Goal: Information Seeking & Learning: Learn about a topic

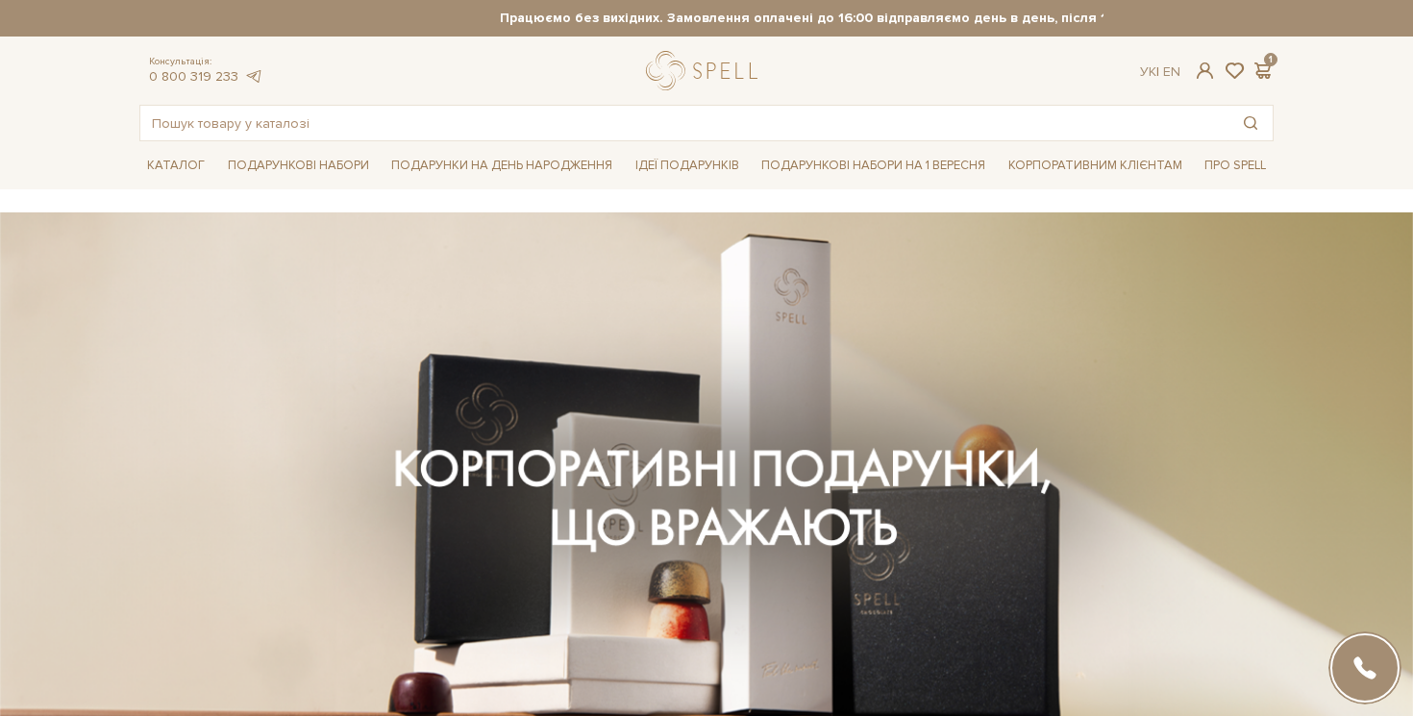
drag, startPoint x: 400, startPoint y: 459, endPoint x: 895, endPoint y: 461, distance: 495.1
click at [895, 461] on div at bounding box center [706, 491] width 1157 height 431
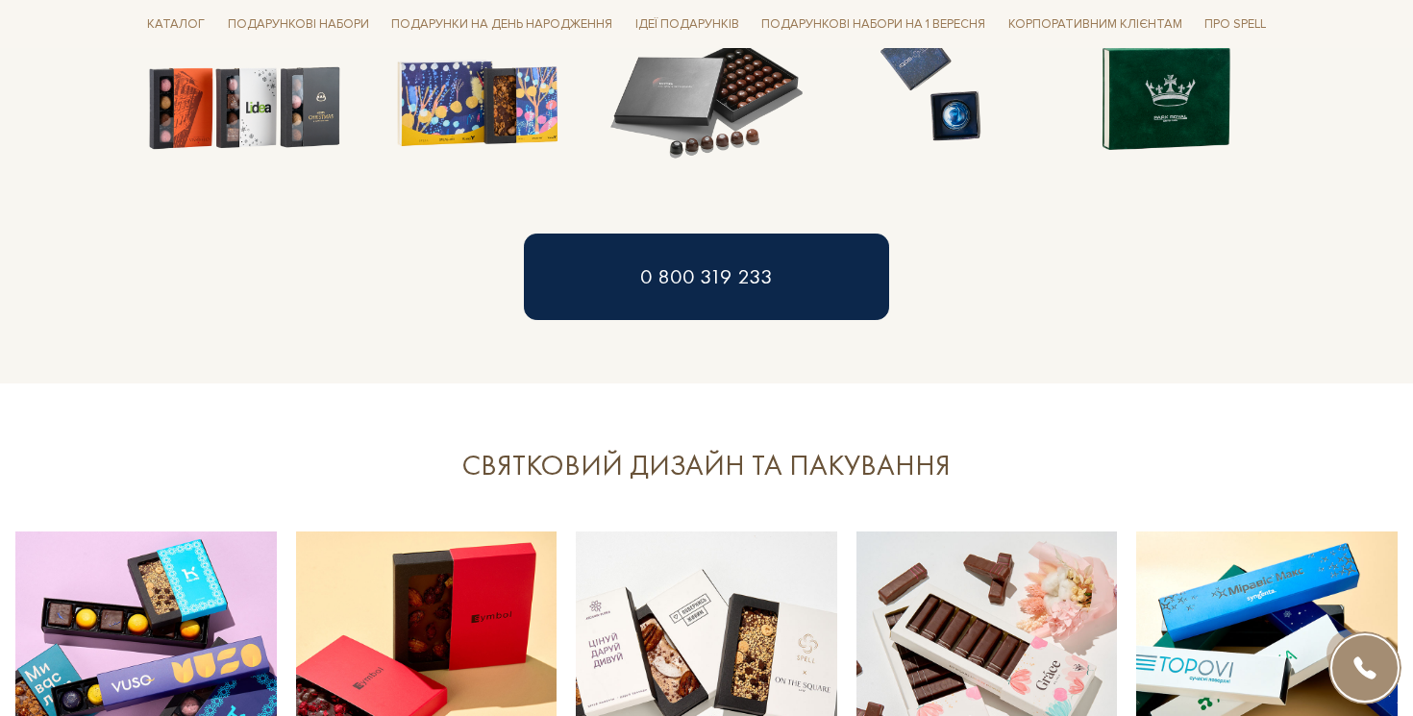
scroll to position [1898, 0]
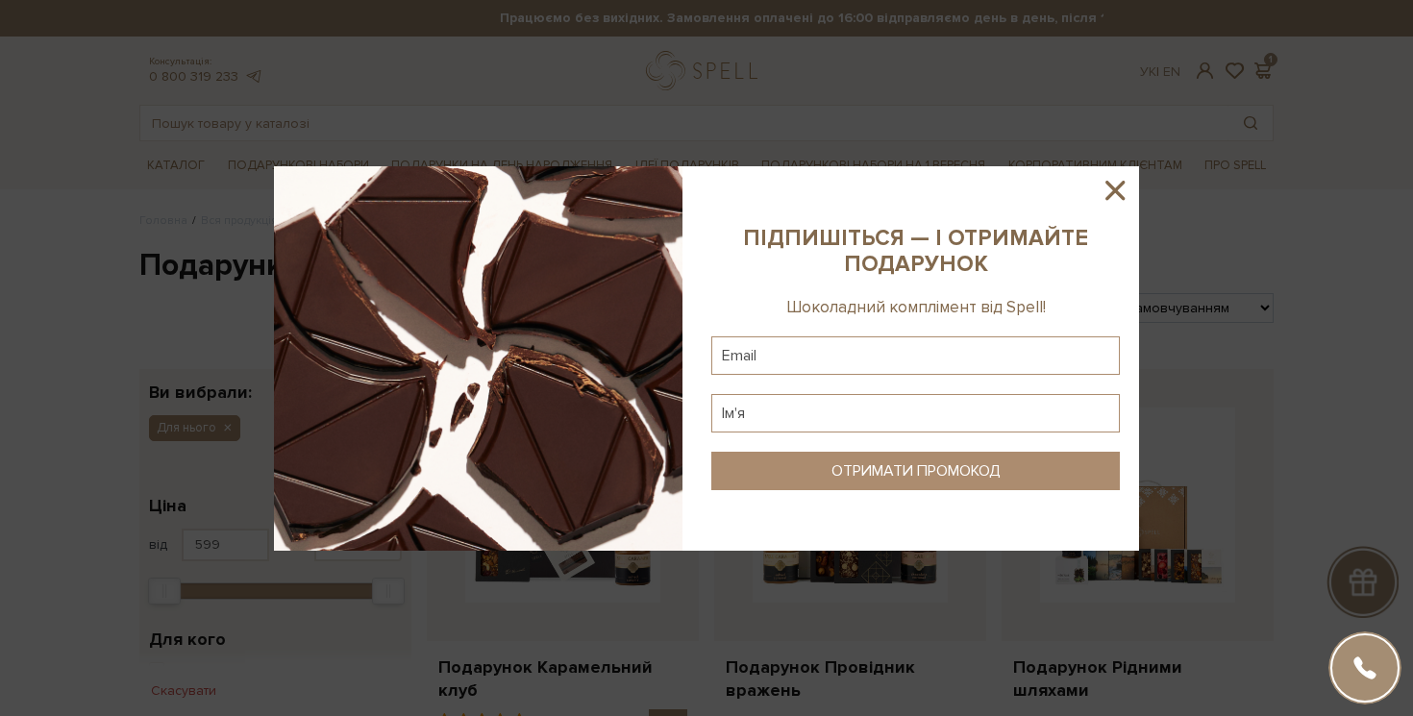
click at [1120, 187] on icon at bounding box center [1115, 190] width 33 height 33
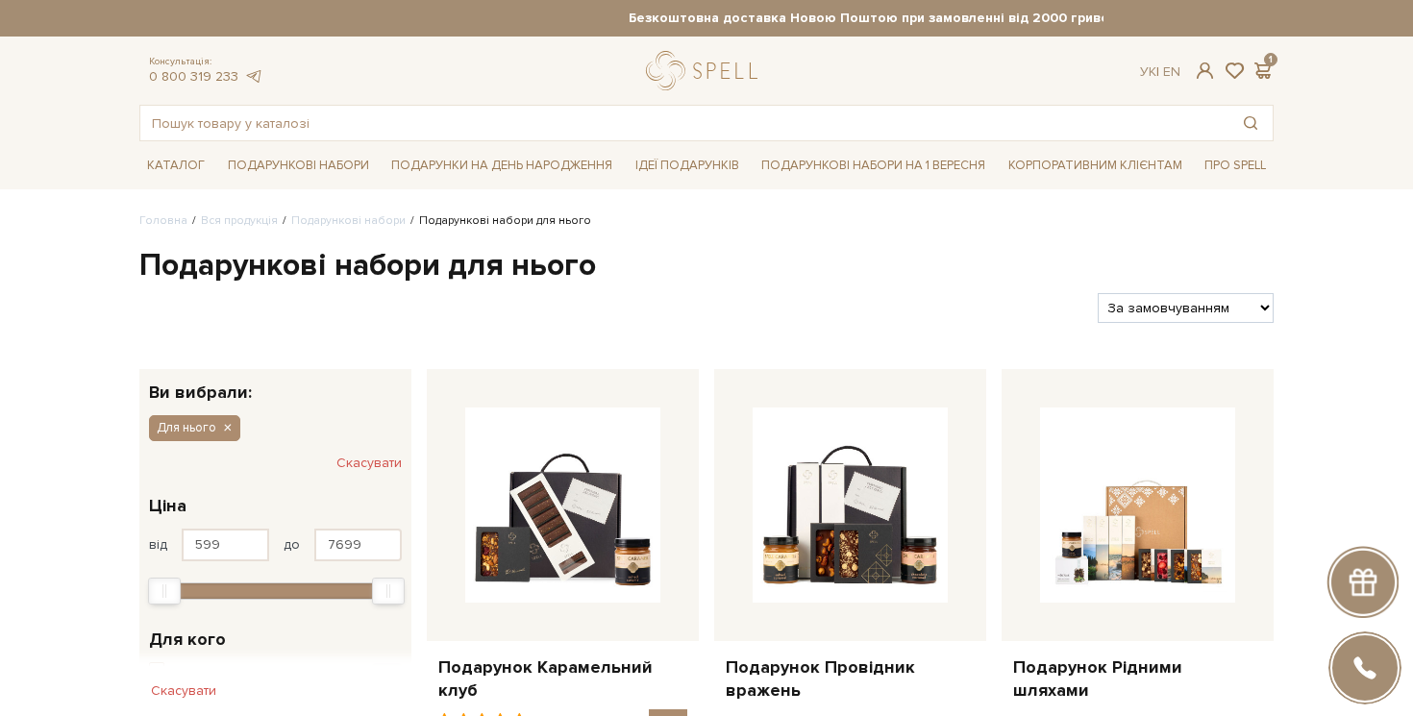
click at [531, 253] on h1 "Подарункові набори для нього" at bounding box center [706, 266] width 1134 height 40
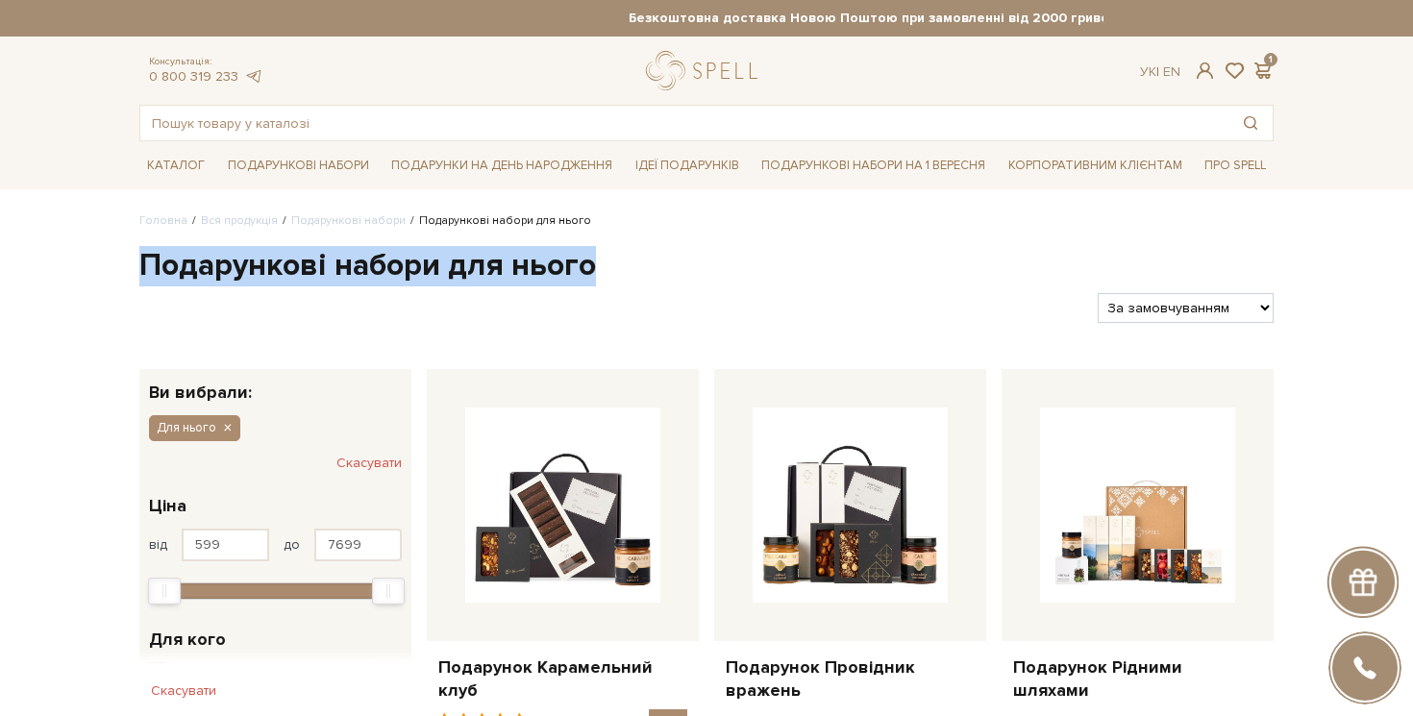
click at [531, 253] on h1 "Подарункові набори для нього" at bounding box center [706, 266] width 1134 height 40
copy div "Подарункові набори для нього"
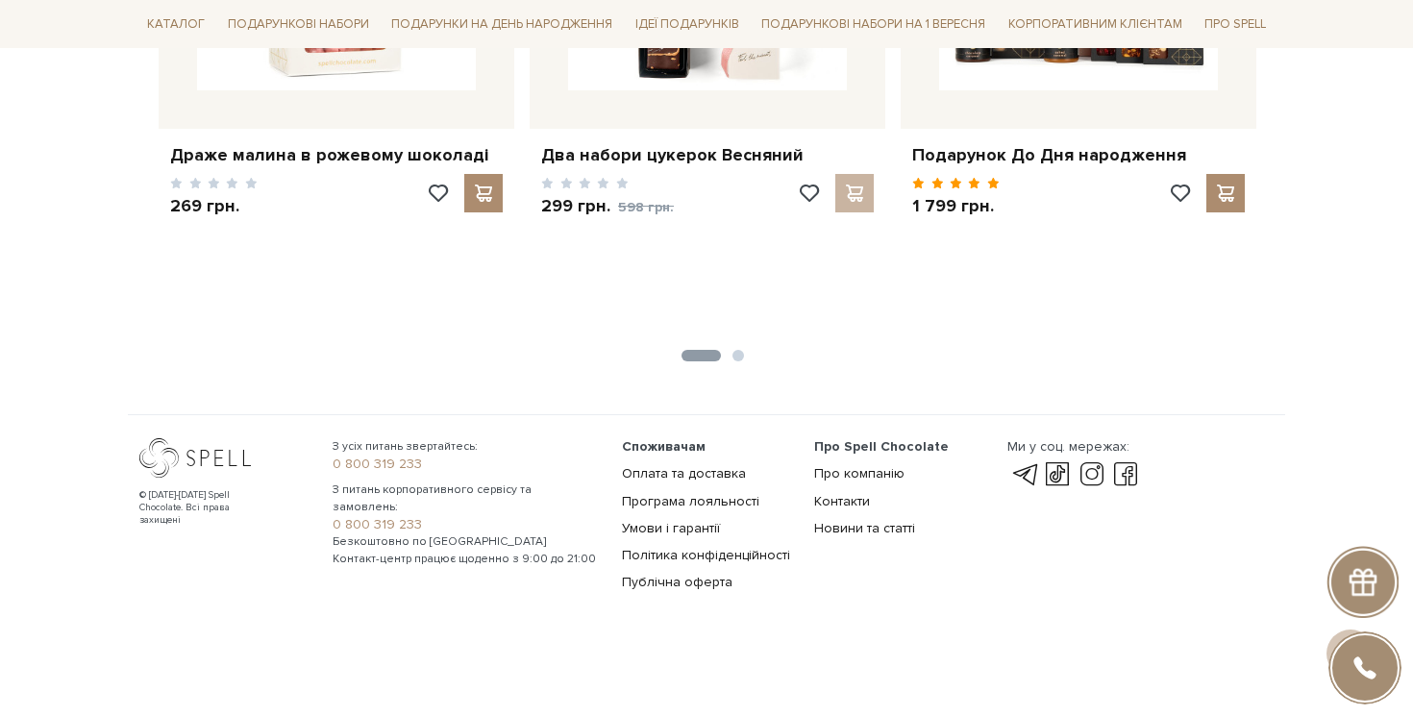
scroll to position [3221, 0]
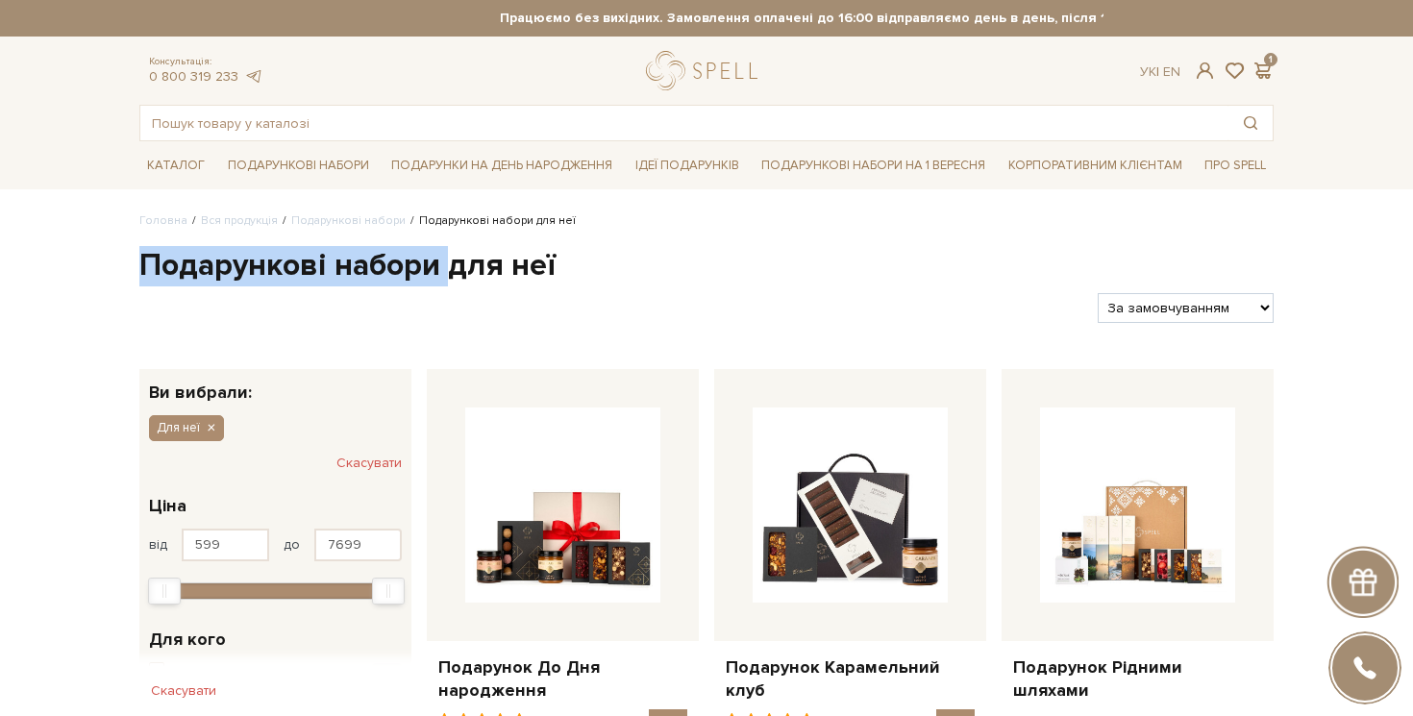
copy h1 "Подарункові набори"
drag, startPoint x: 136, startPoint y: 266, endPoint x: 445, endPoint y: 268, distance: 309.6
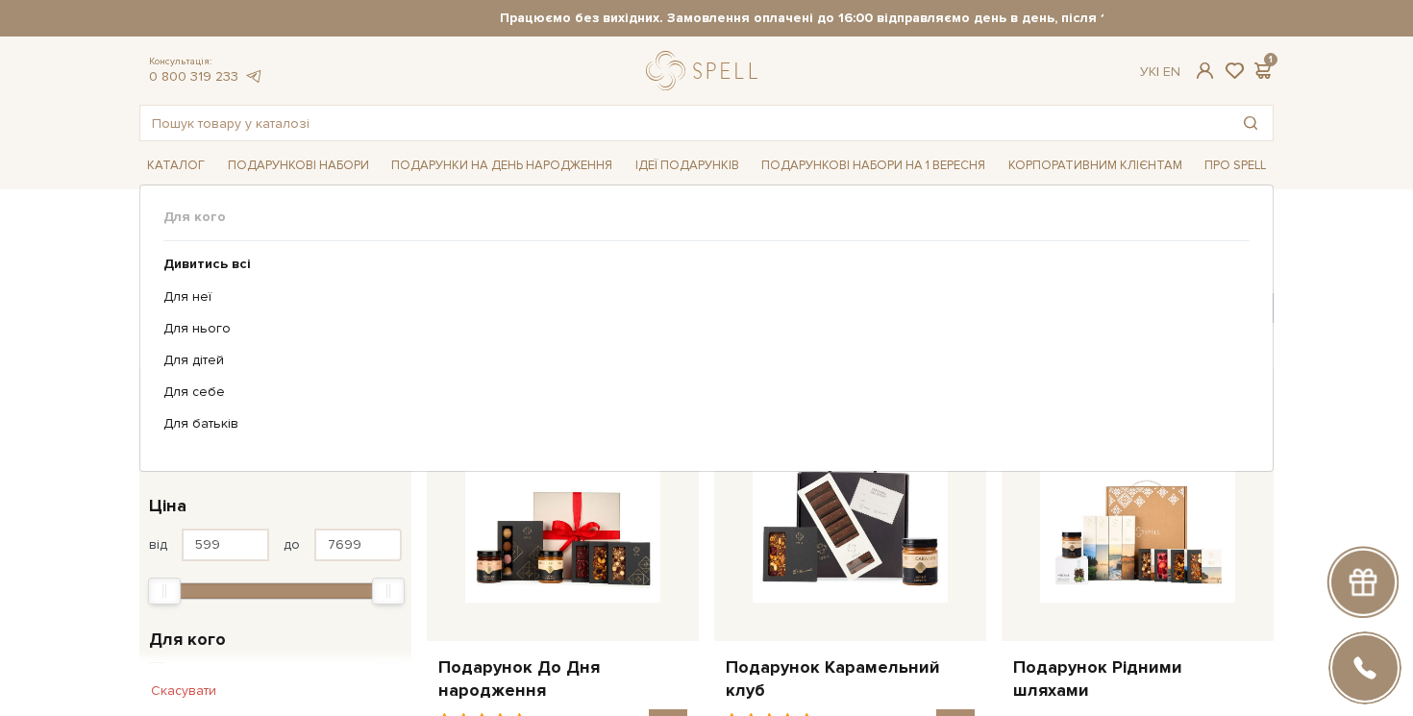
click at [549, 241] on ul "Дивитись всі Для неї Для нього Для дітей Для себе Для батьків" at bounding box center [706, 344] width 1086 height 206
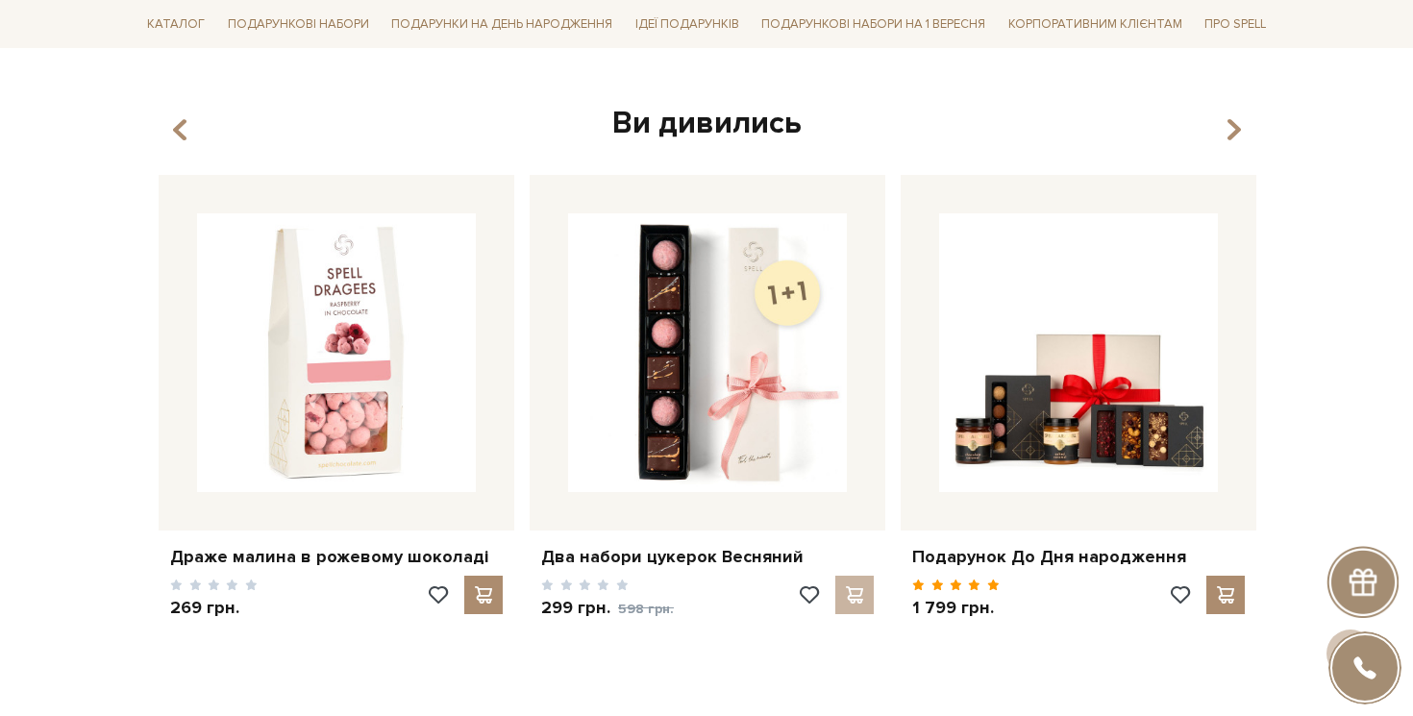
scroll to position [3148, 0]
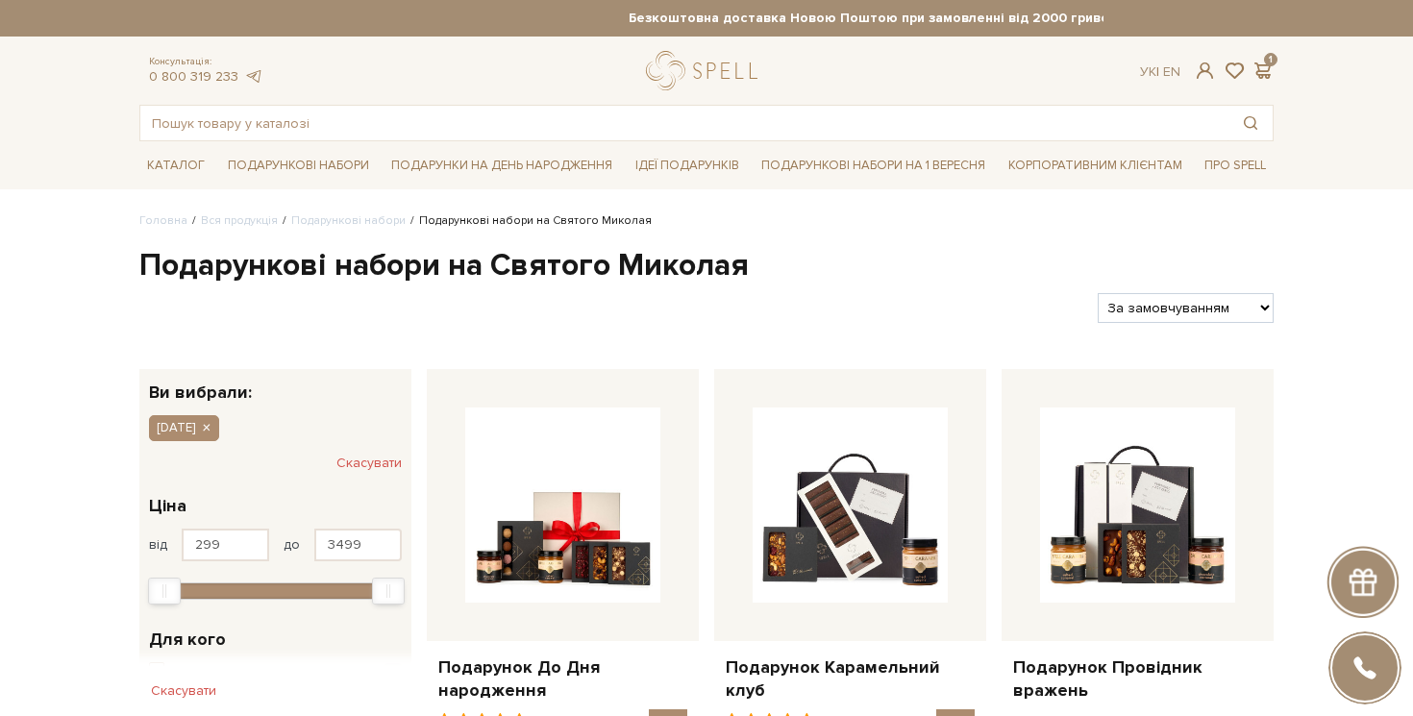
click at [291, 264] on h1 "Подарункові набори на Святого Миколая" at bounding box center [706, 266] width 1134 height 40
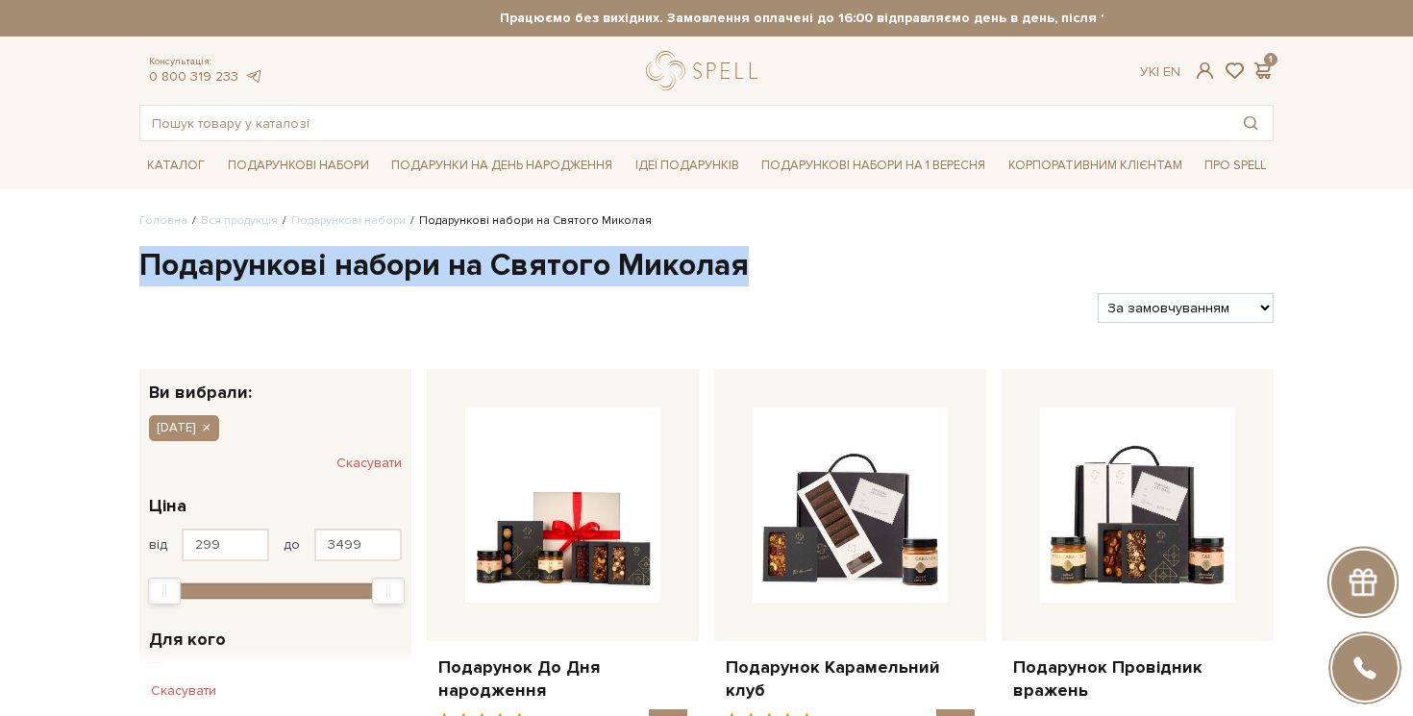
click at [291, 264] on h1 "Подарункові набори на Святого Миколая" at bounding box center [706, 266] width 1134 height 40
copy div "Подарункові набори на Святого Миколая"
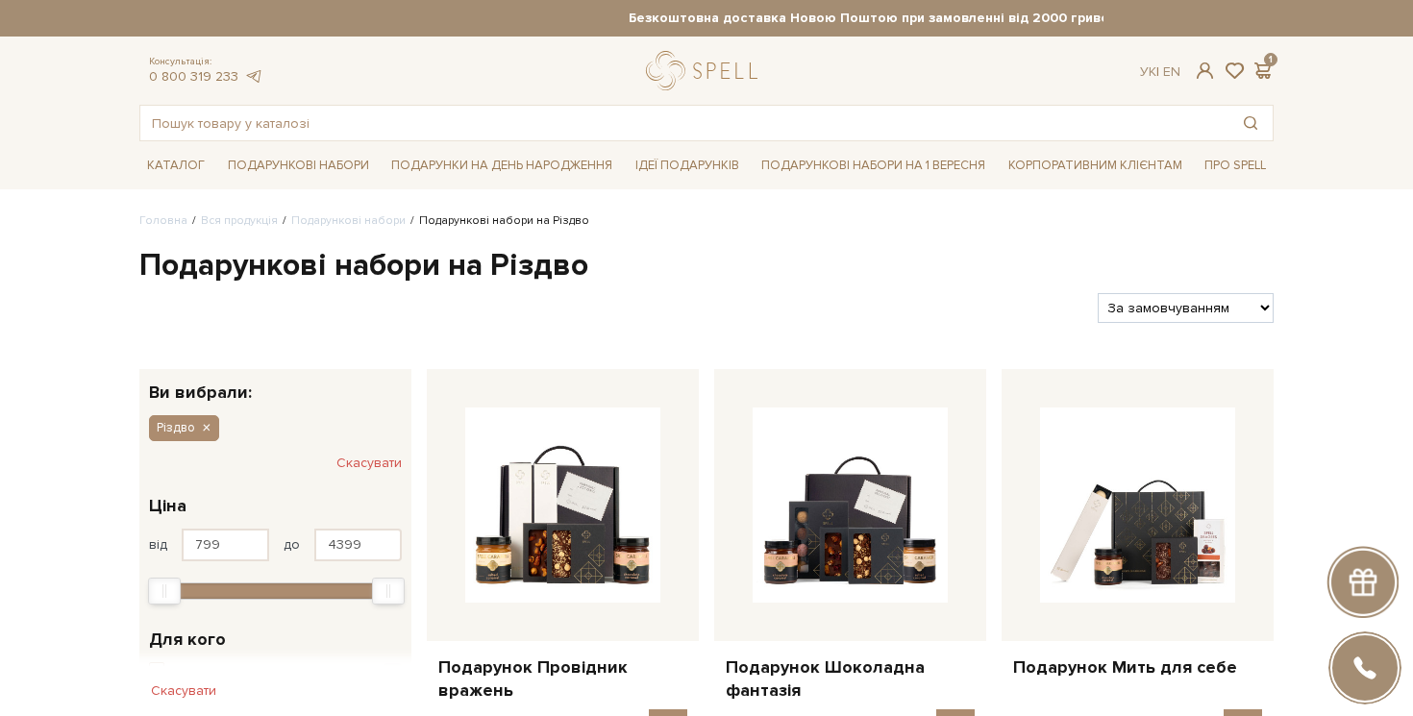
click at [158, 264] on h1 "Подарункові набори на Різдво" at bounding box center [706, 266] width 1134 height 40
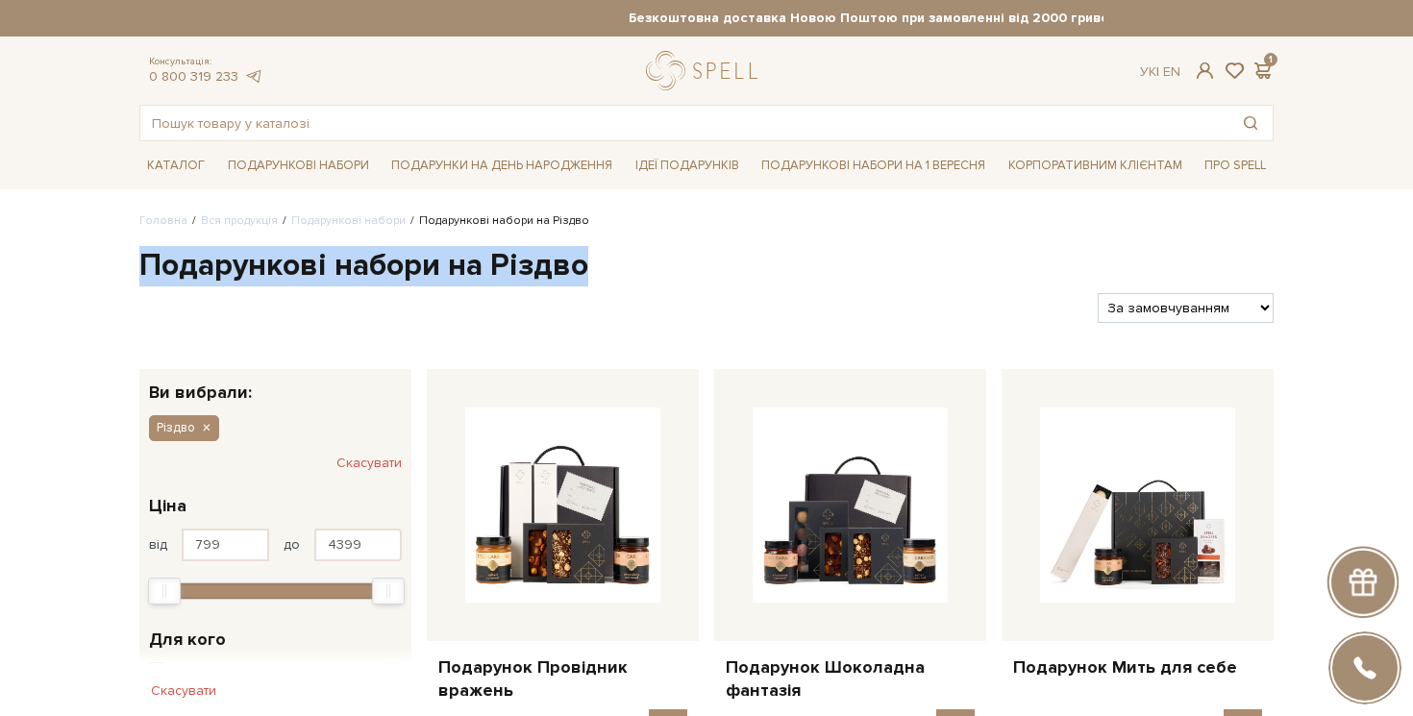
click at [158, 264] on h1 "Подарункові набори на Різдво" at bounding box center [706, 266] width 1134 height 40
copy div "Подарункові набори на Різдво"
click at [214, 256] on h1 "Подарункові набори на Різдво" at bounding box center [706, 266] width 1134 height 40
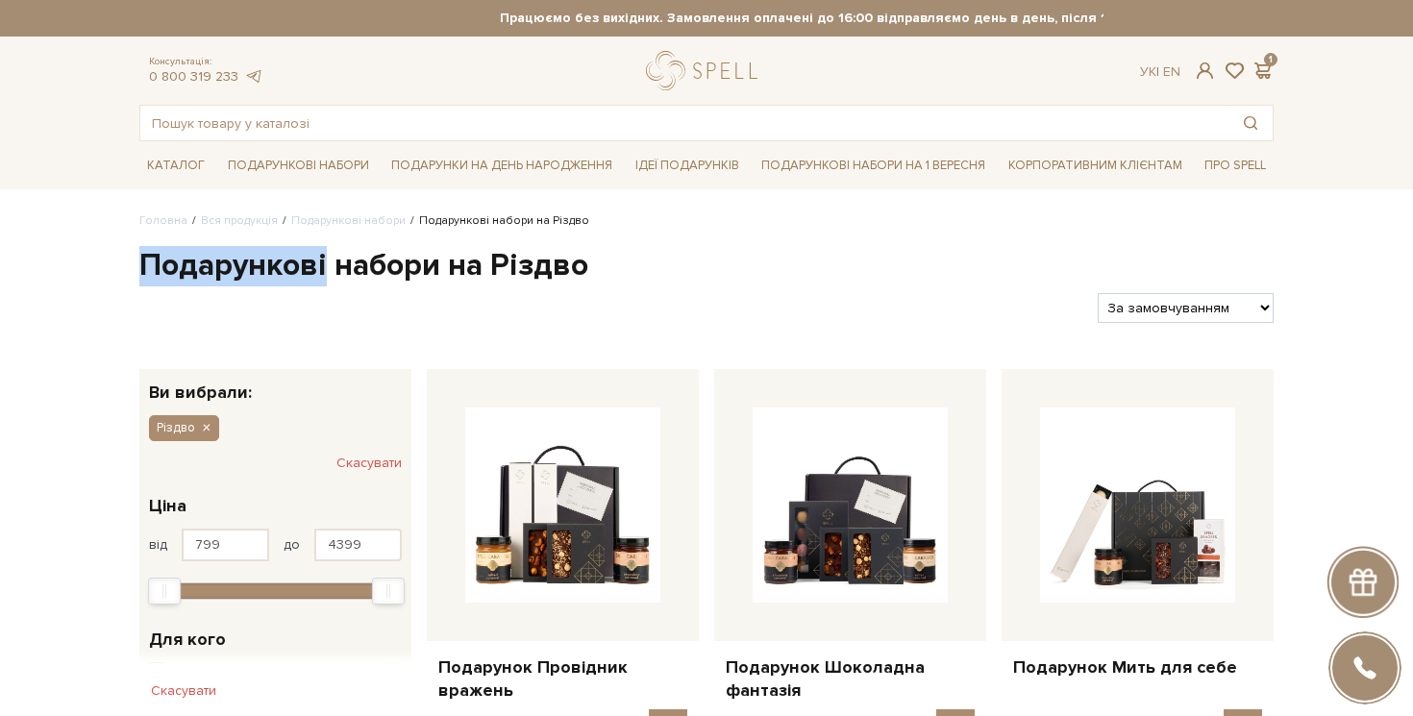
click at [214, 256] on h1 "Подарункові набори на Різдво" at bounding box center [706, 266] width 1134 height 40
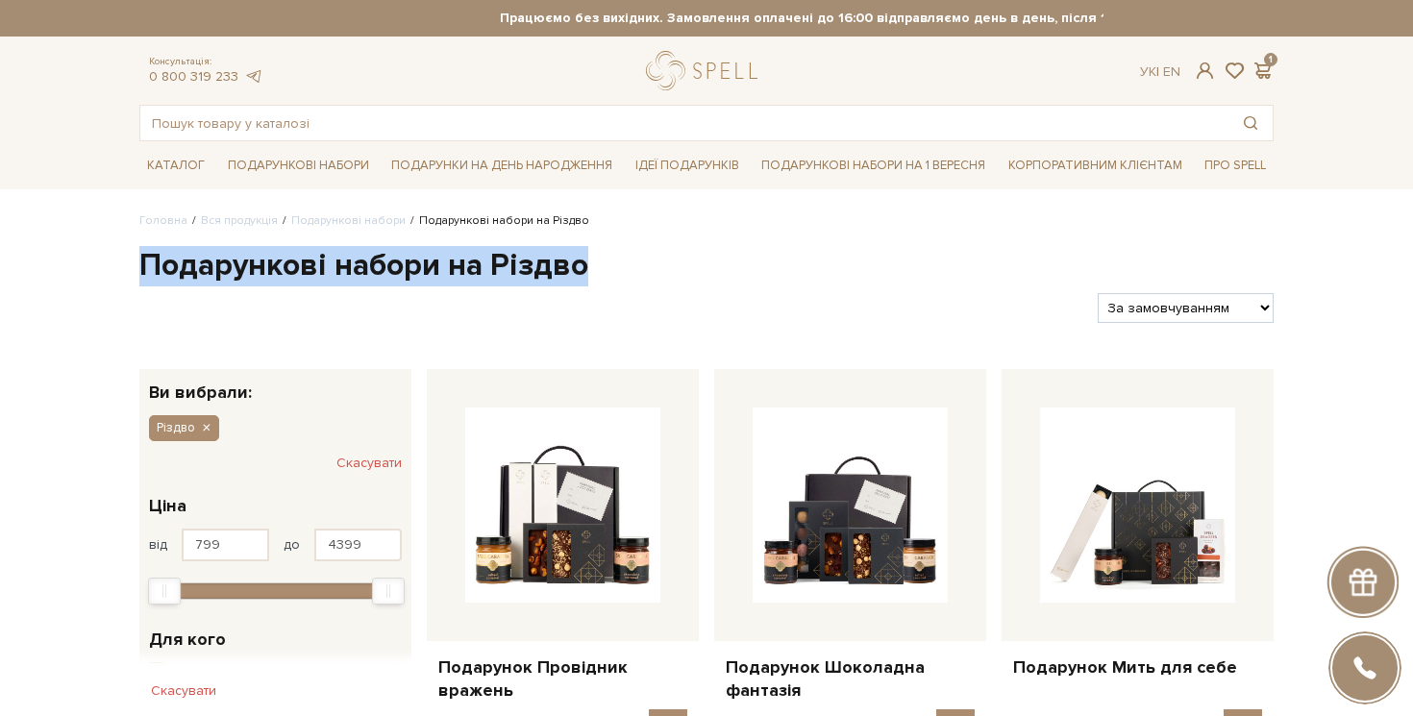
click at [214, 256] on h1 "Подарункові набори на Різдво" at bounding box center [706, 266] width 1134 height 40
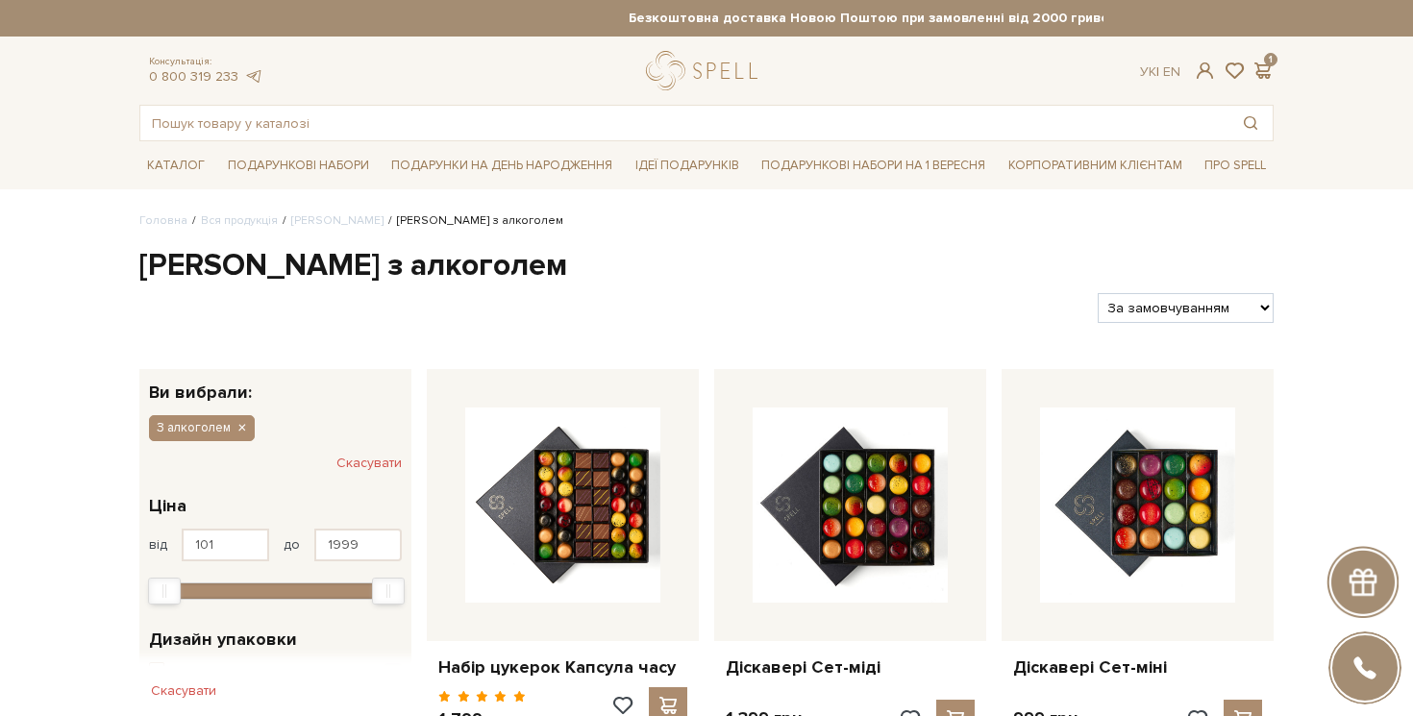
click at [210, 261] on h1 "[PERSON_NAME] з алкоголем" at bounding box center [706, 266] width 1134 height 40
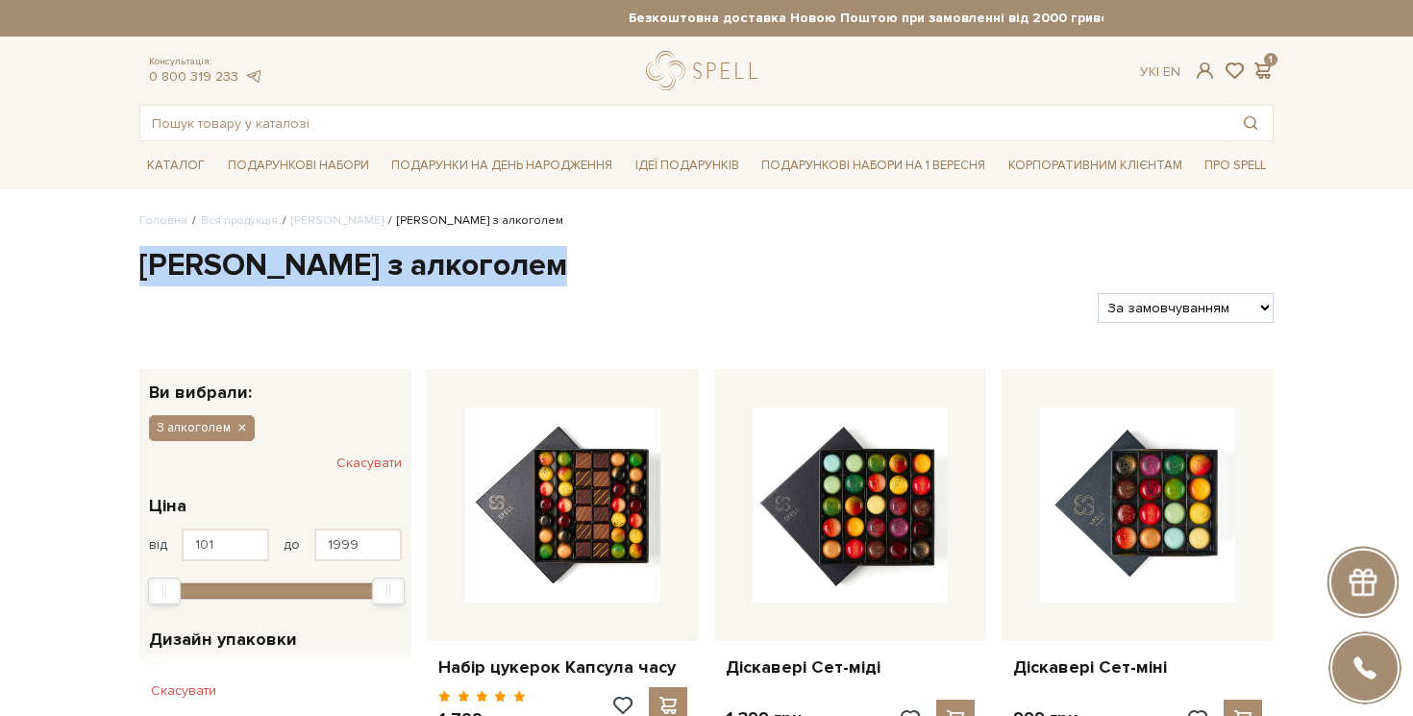
click at [210, 261] on h1 "[PERSON_NAME] з алкоголем" at bounding box center [706, 266] width 1134 height 40
copy div "[PERSON_NAME] з алкоголем"
